Goal: Information Seeking & Learning: Learn about a topic

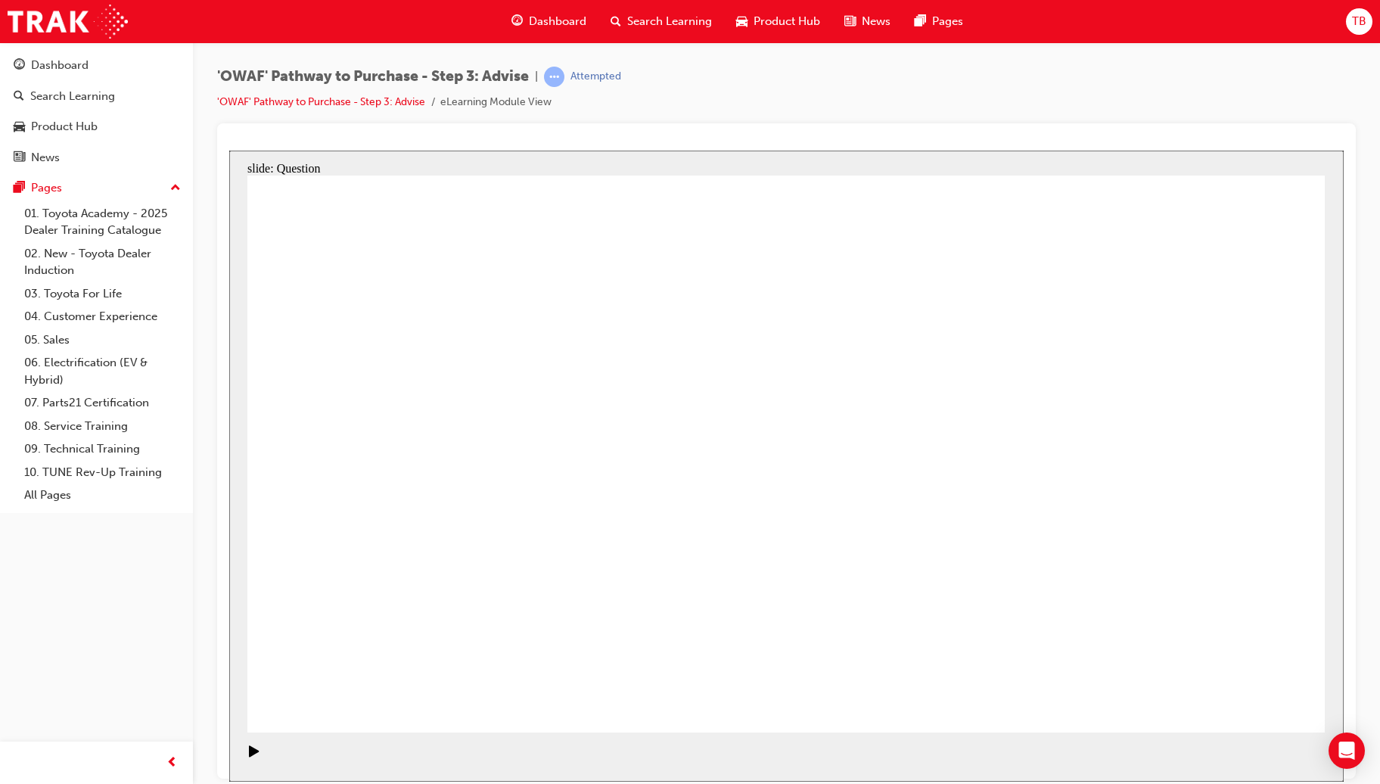
drag, startPoint x: 424, startPoint y: 550, endPoint x: 1016, endPoint y: 448, distance: 601.1
drag, startPoint x: 605, startPoint y: 505, endPoint x: 943, endPoint y: 486, distance: 338.7
drag, startPoint x: 413, startPoint y: 402, endPoint x: 990, endPoint y: 468, distance: 580.3
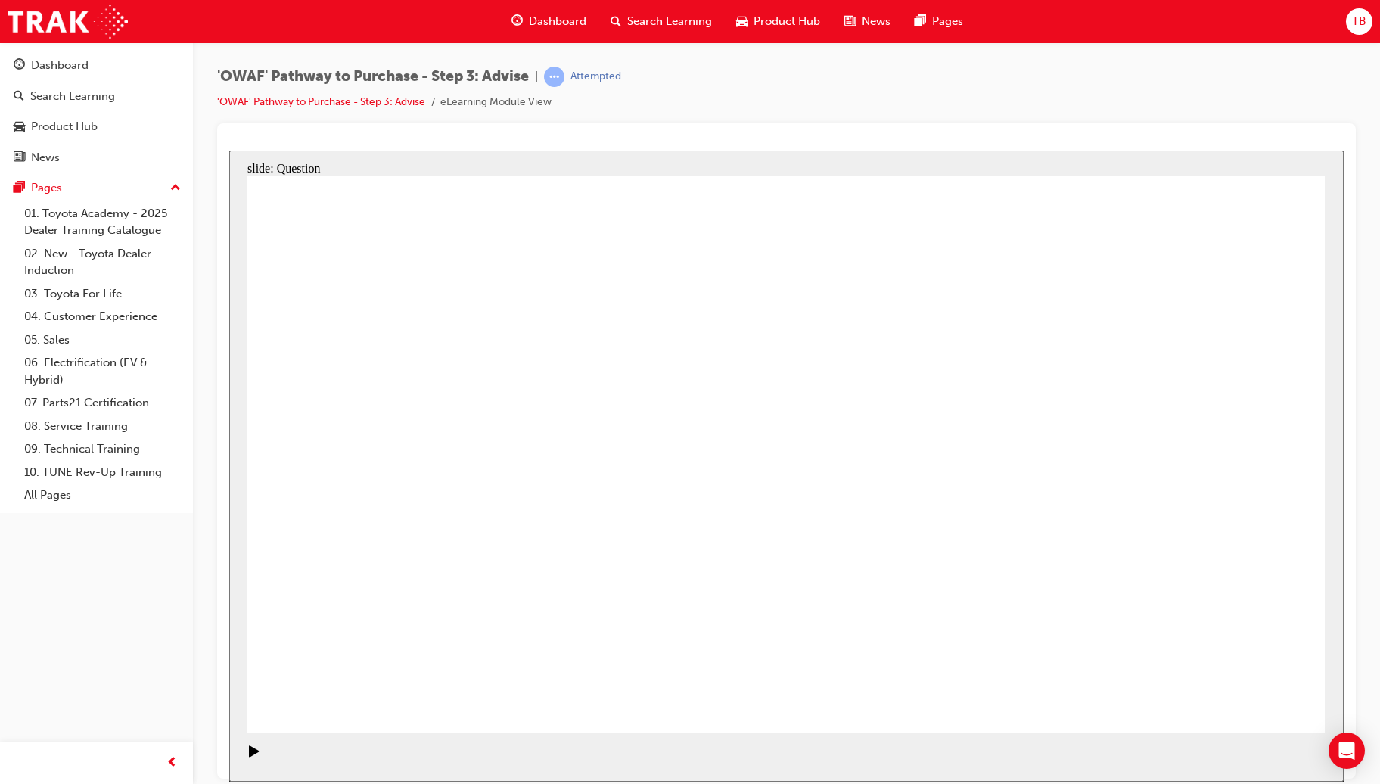
drag, startPoint x: 577, startPoint y: 400, endPoint x: 893, endPoint y: 608, distance: 378.5
drag, startPoint x: 897, startPoint y: 620, endPoint x: 1201, endPoint y: 614, distance: 304.2
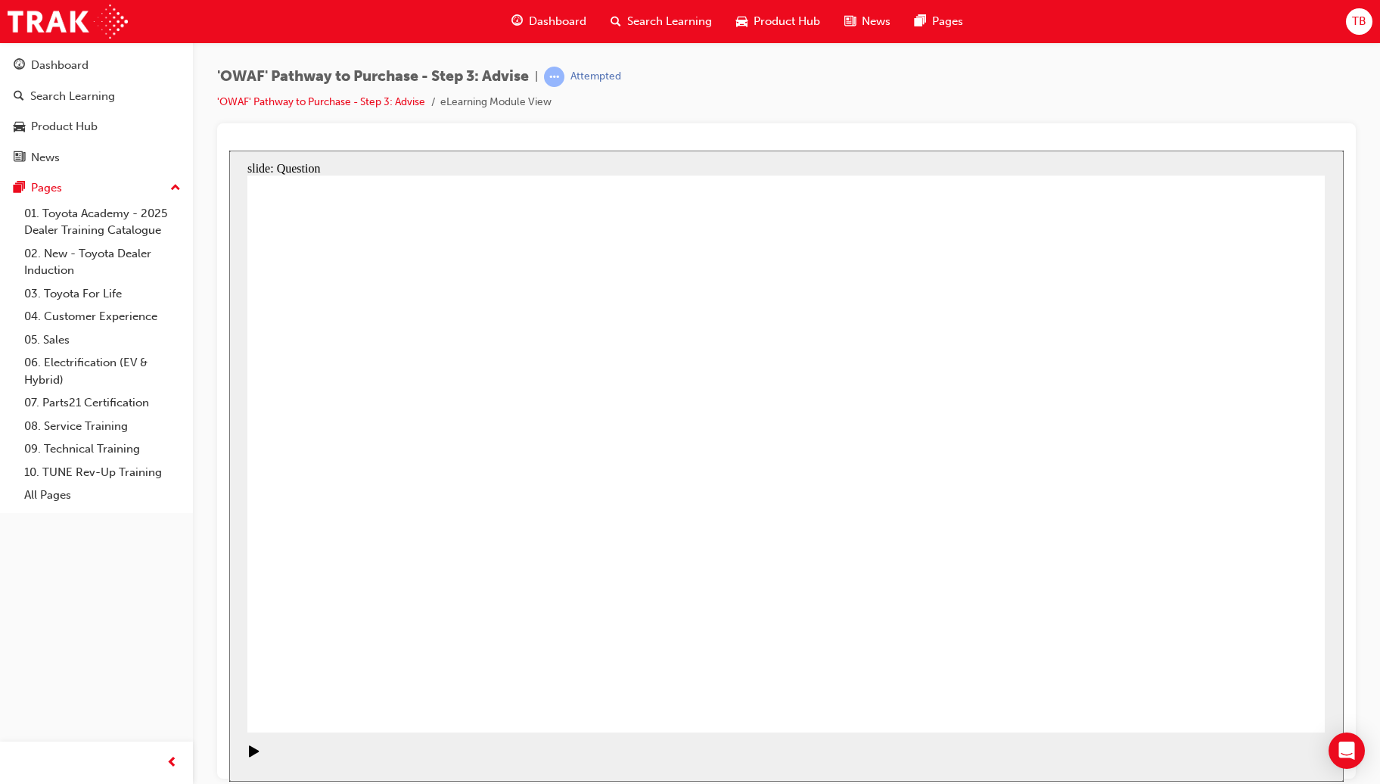
drag, startPoint x: 795, startPoint y: 400, endPoint x: 379, endPoint y: 615, distance: 468.3
drag, startPoint x: 486, startPoint y: 393, endPoint x: 831, endPoint y: 403, distance: 345.1
drag, startPoint x: 1005, startPoint y: 383, endPoint x: 923, endPoint y: 590, distance: 222.8
drag, startPoint x: 1226, startPoint y: 399, endPoint x: 693, endPoint y: 599, distance: 569.1
drag, startPoint x: 909, startPoint y: 402, endPoint x: 490, endPoint y: 609, distance: 467.6
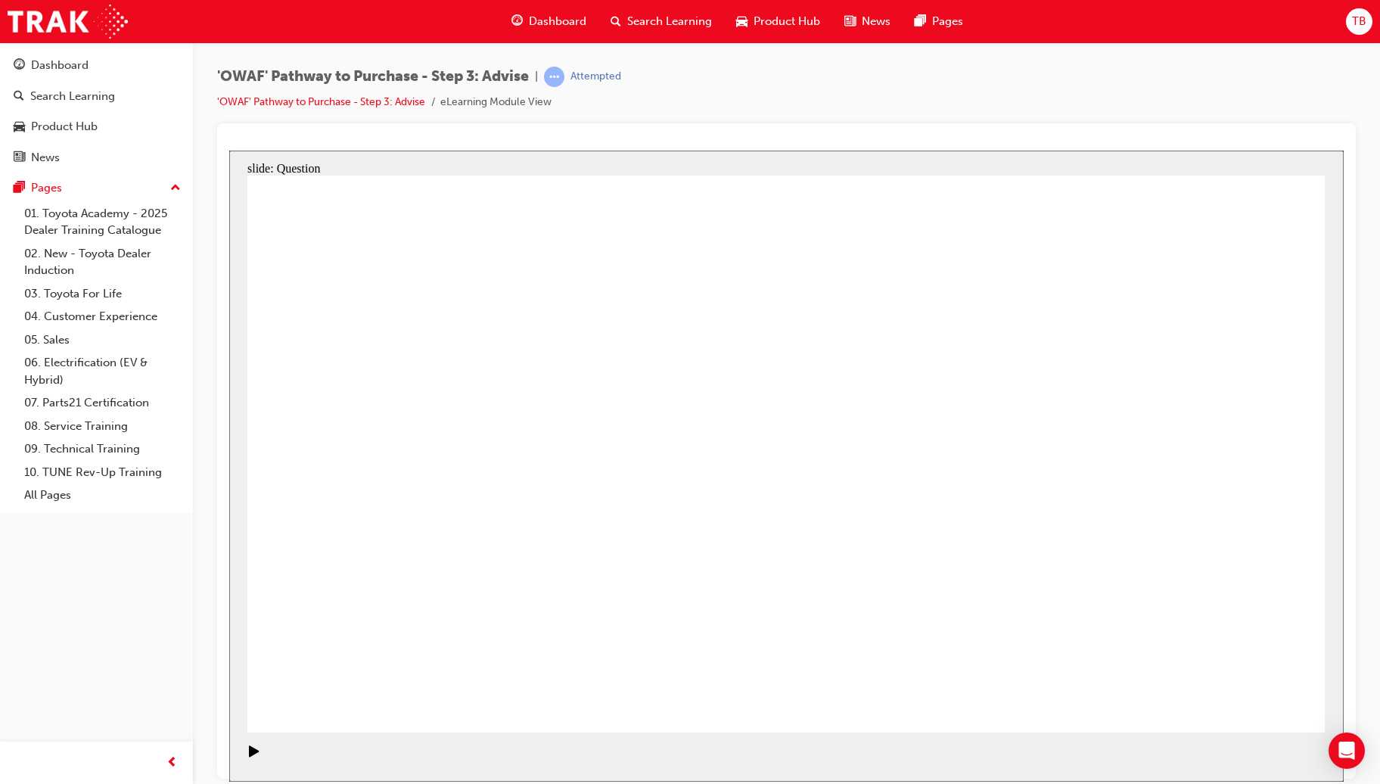
drag, startPoint x: 478, startPoint y: 391, endPoint x: 802, endPoint y: 601, distance: 386.1
drag, startPoint x: 377, startPoint y: 397, endPoint x: 616, endPoint y: 585, distance: 303.9
drag, startPoint x: 589, startPoint y: 619, endPoint x: 1110, endPoint y: 623, distance: 520.5
drag, startPoint x: 1219, startPoint y: 612, endPoint x: 1206, endPoint y: 612, distance: 12.9
drag, startPoint x: 902, startPoint y: 610, endPoint x: 592, endPoint y: 611, distance: 310.2
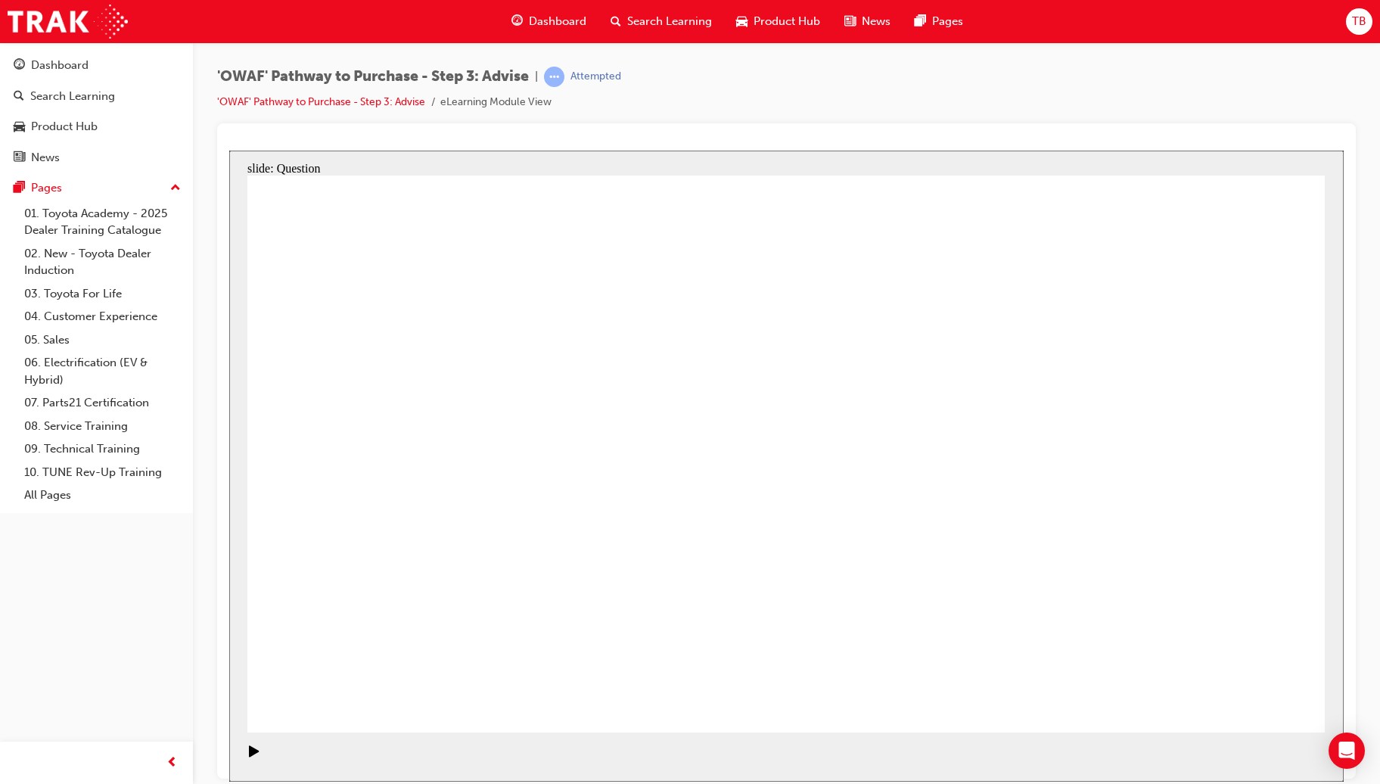
drag, startPoint x: 681, startPoint y: 400, endPoint x: 885, endPoint y: 611, distance: 293.7
drag, startPoint x: 1125, startPoint y: 399, endPoint x: 1018, endPoint y: 625, distance: 249.4
drag, startPoint x: 904, startPoint y: 614, endPoint x: 1009, endPoint y: 614, distance: 105.2
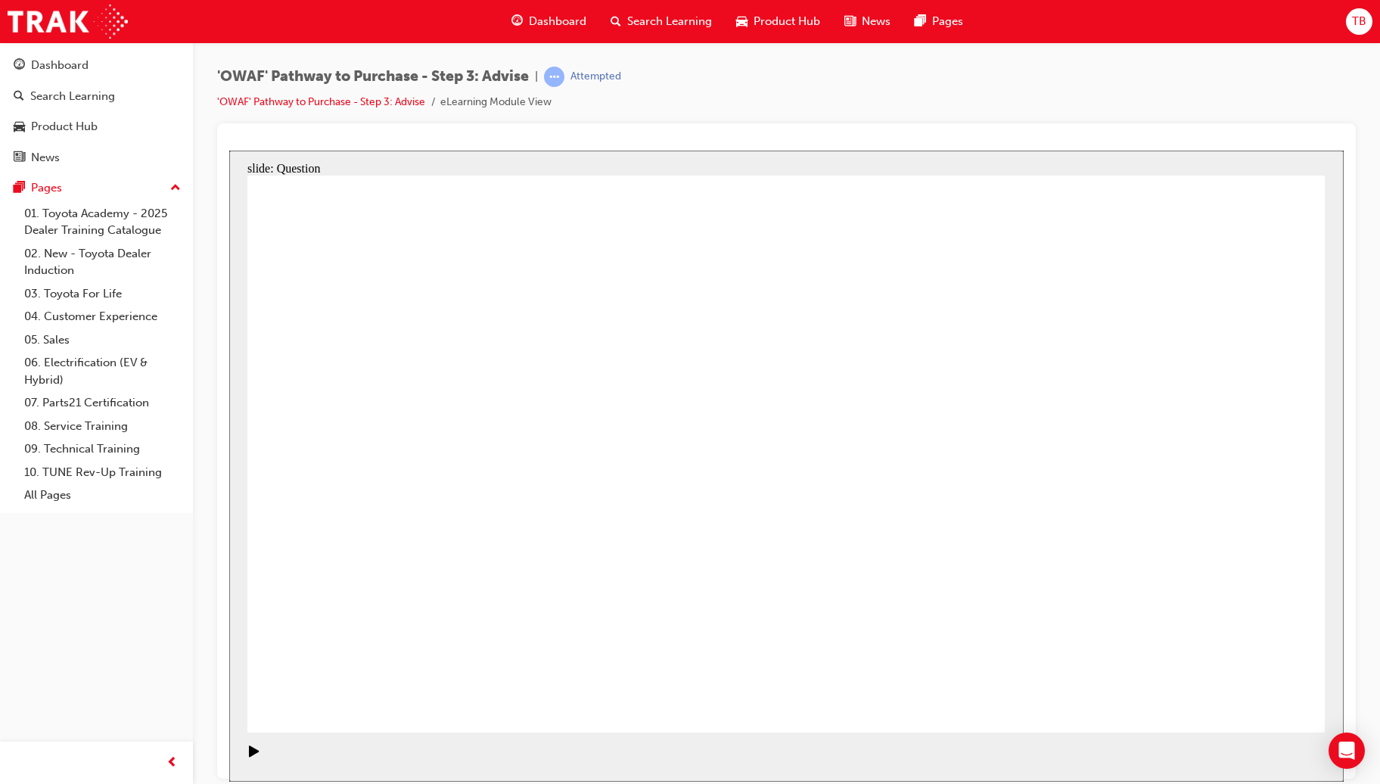
drag, startPoint x: 1109, startPoint y: 402, endPoint x: 918, endPoint y: 604, distance: 278.8
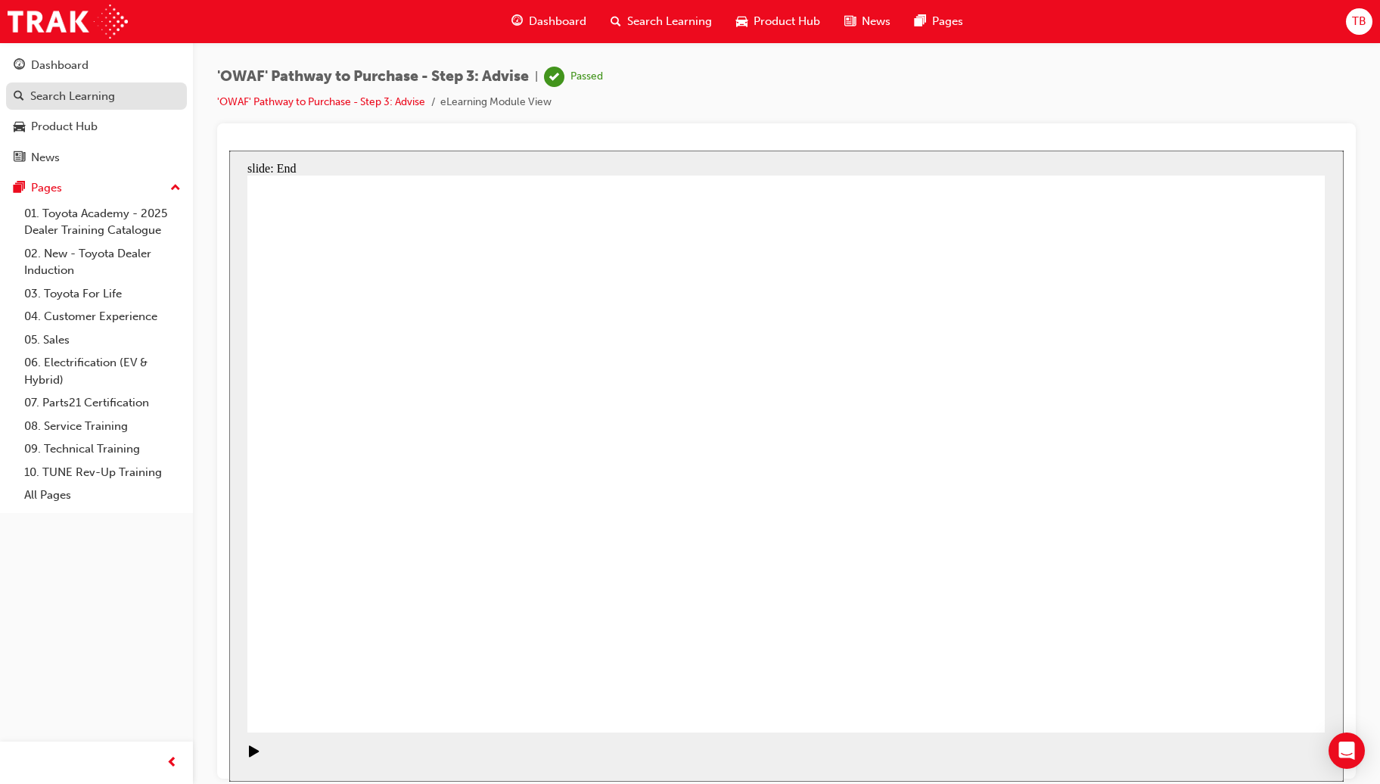
click at [70, 92] on div "Search Learning" at bounding box center [72, 96] width 85 height 17
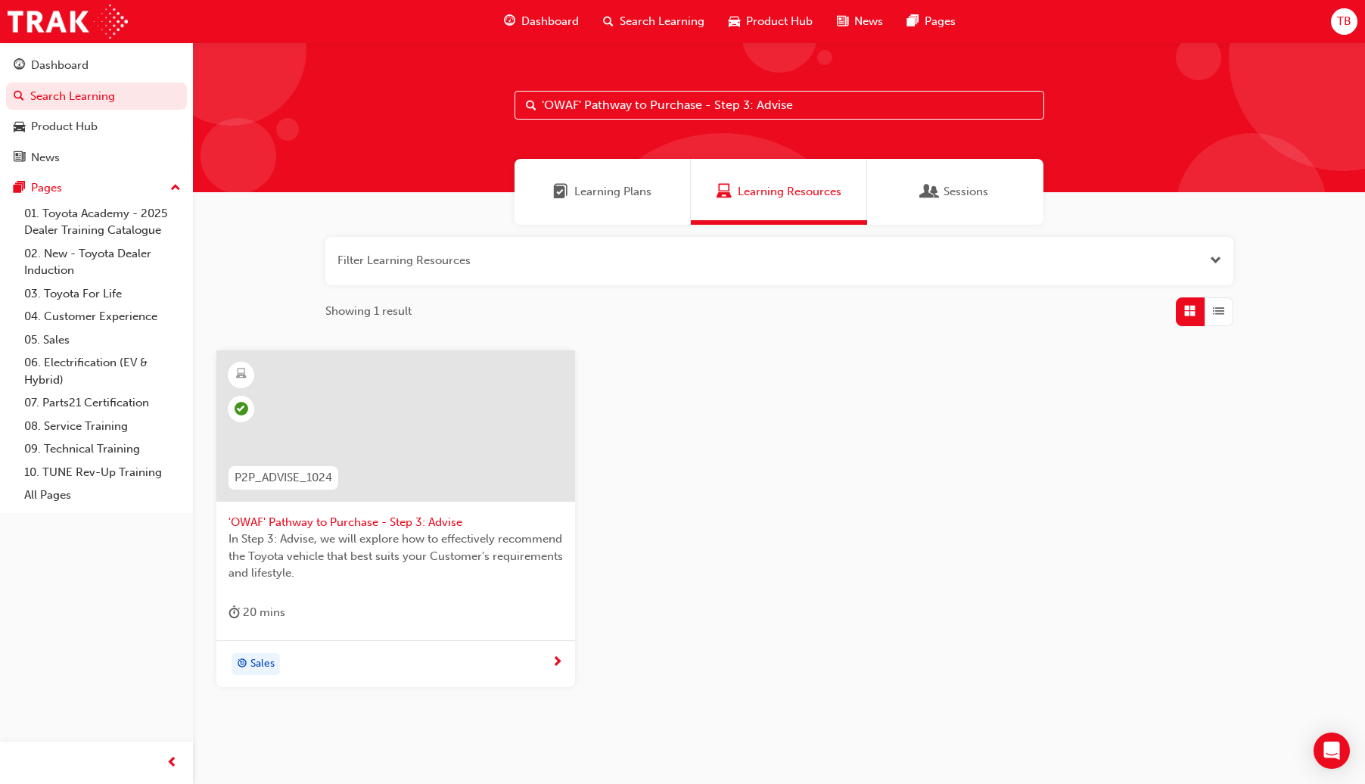
drag, startPoint x: 832, startPoint y: 112, endPoint x: 422, endPoint y: 123, distance: 410.2
click at [422, 123] on div "'OWAF' Pathway to Purchase - Step 3: Advise" at bounding box center [779, 117] width 1172 height 150
paste input "4: Experienc"
type input "'OWAF' Pathway to Purchase - Step 4: Experience"
click at [483, 463] on div at bounding box center [395, 425] width 359 height 151
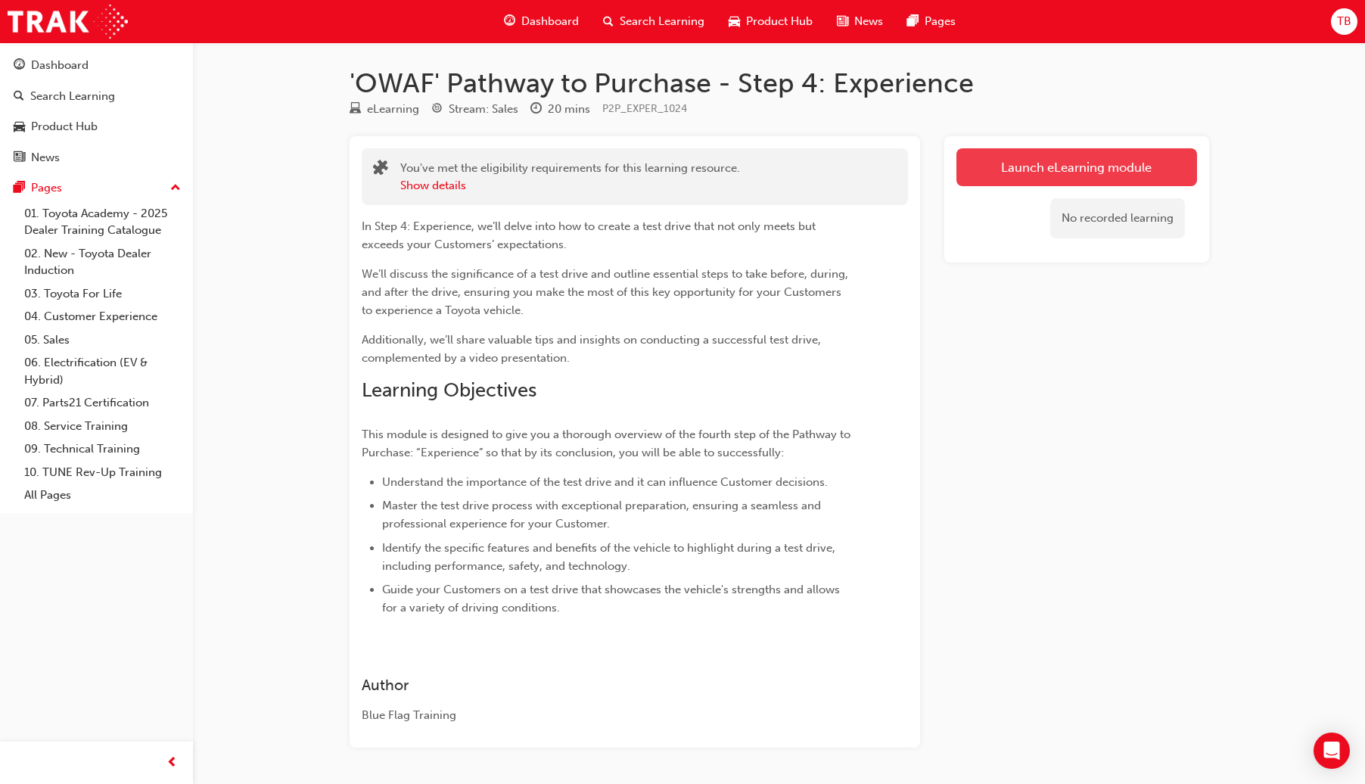
click at [1015, 166] on link "Launch eLearning module" at bounding box center [1076, 167] width 241 height 38
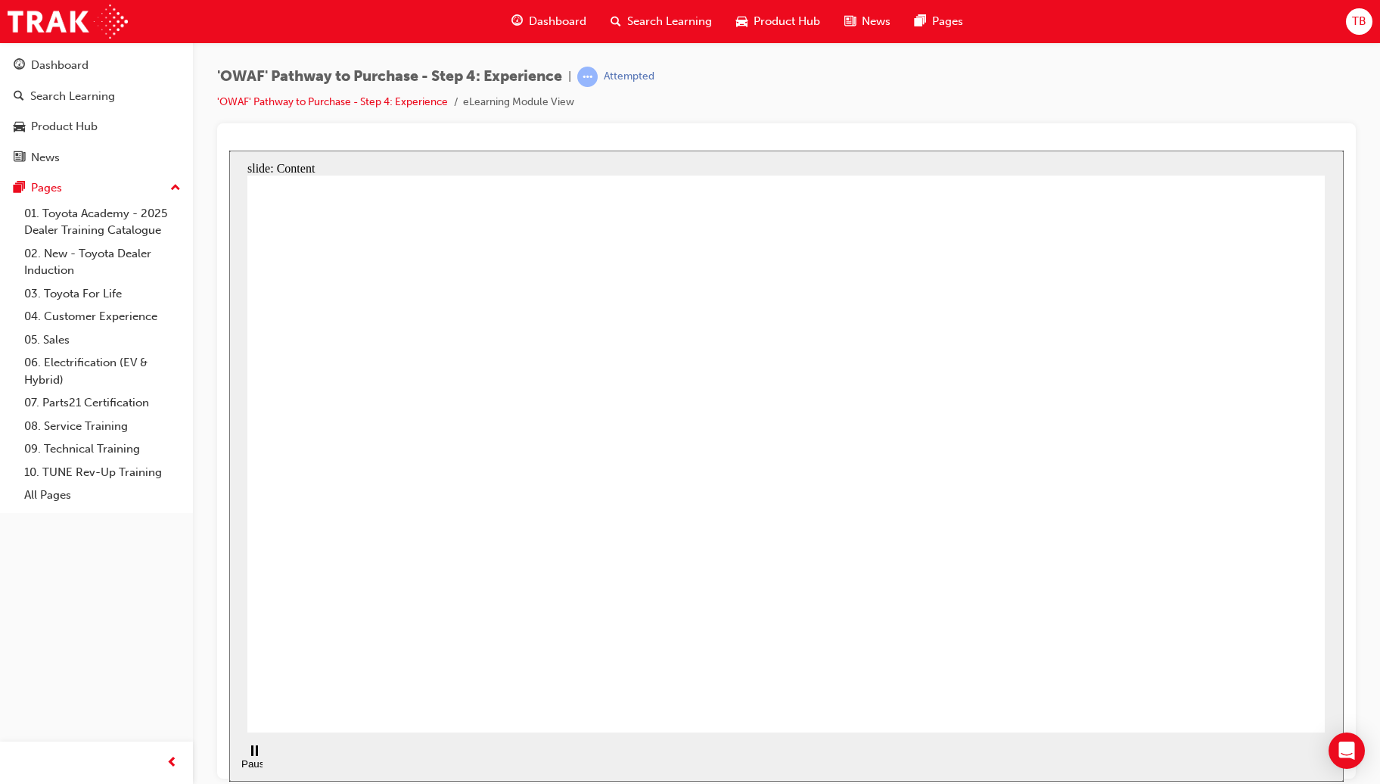
drag, startPoint x: 851, startPoint y: 546, endPoint x: 856, endPoint y: 576, distance: 30.6
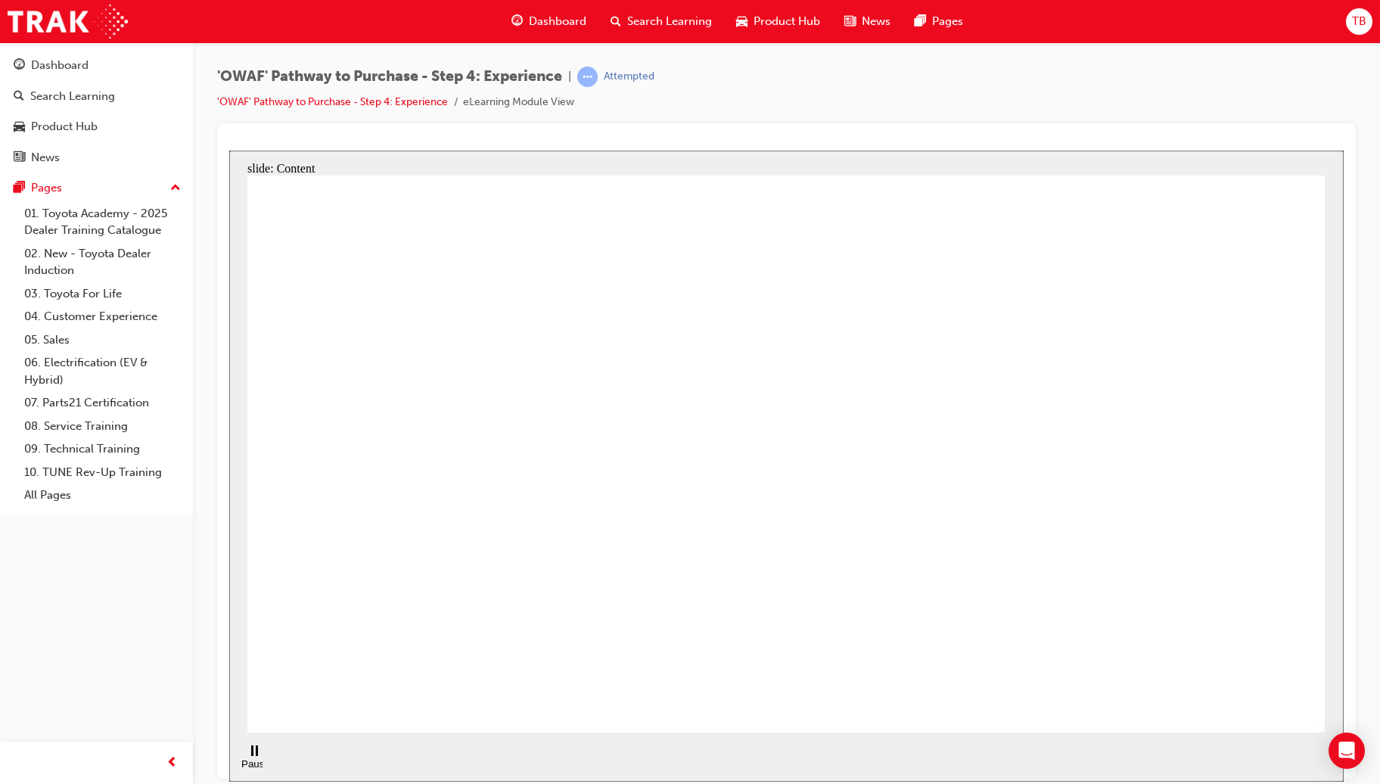
drag, startPoint x: 850, startPoint y: 625, endPoint x: 897, endPoint y: 631, distance: 47.3
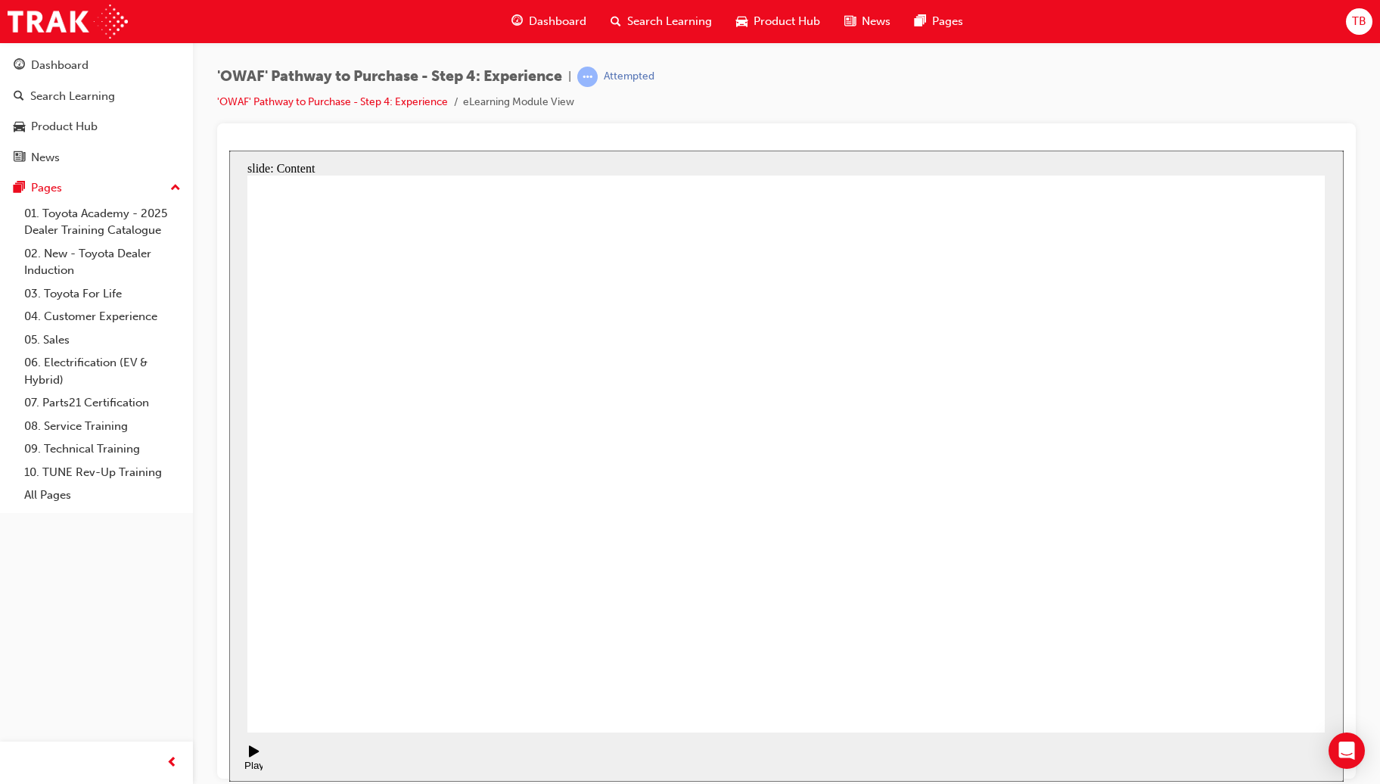
drag, startPoint x: 610, startPoint y: 399, endPoint x: 642, endPoint y: 409, distance: 33.5
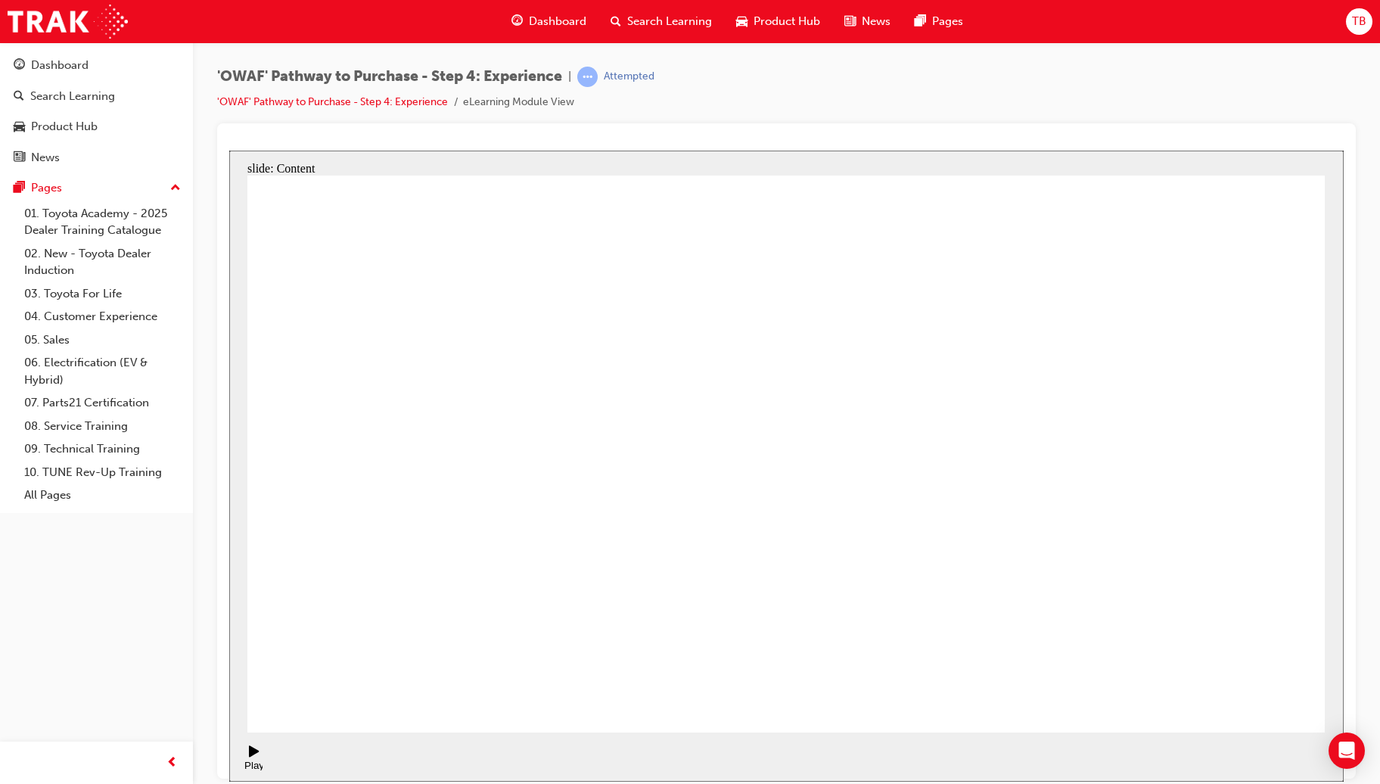
drag, startPoint x: 778, startPoint y: 415, endPoint x: 757, endPoint y: 421, distance: 22.0
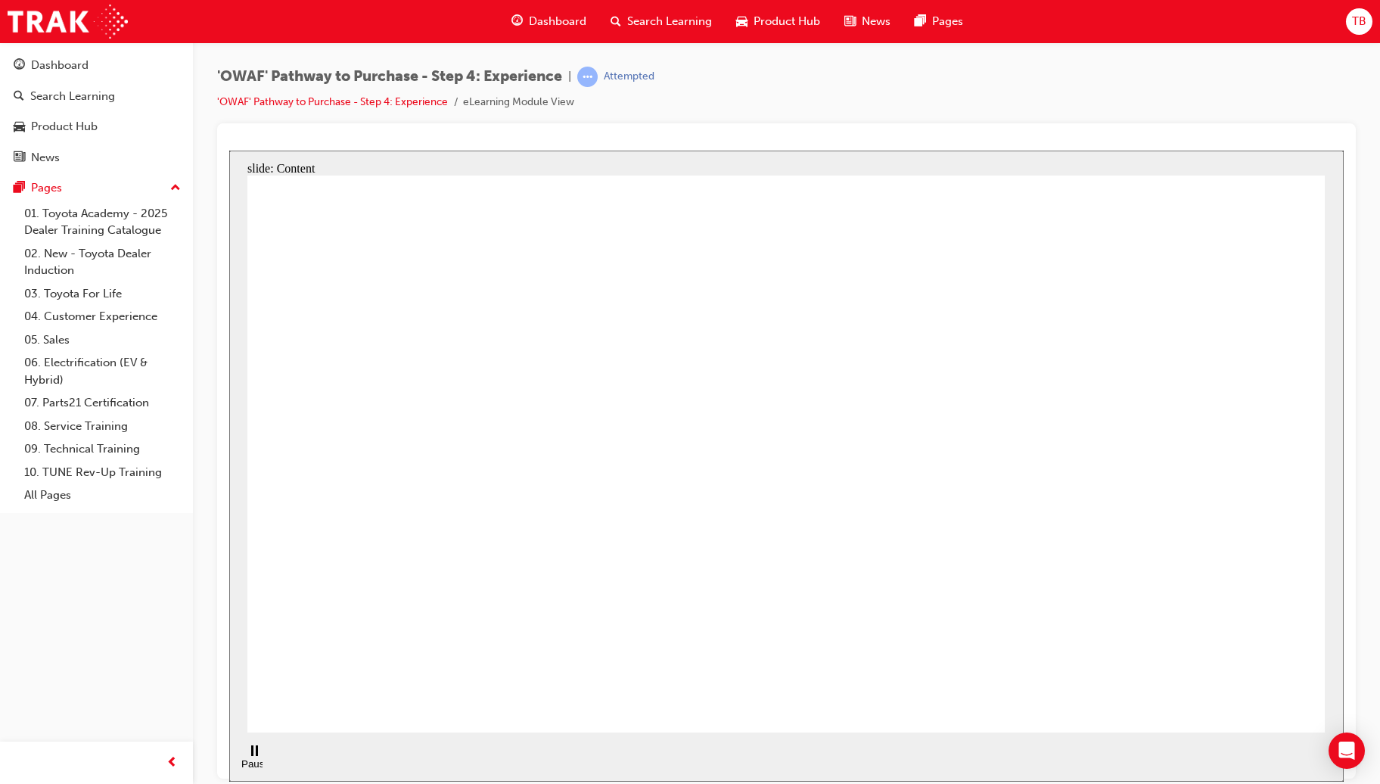
drag, startPoint x: 894, startPoint y: 337, endPoint x: 917, endPoint y: 331, distance: 23.7
